Goal: Book appointment/travel/reservation

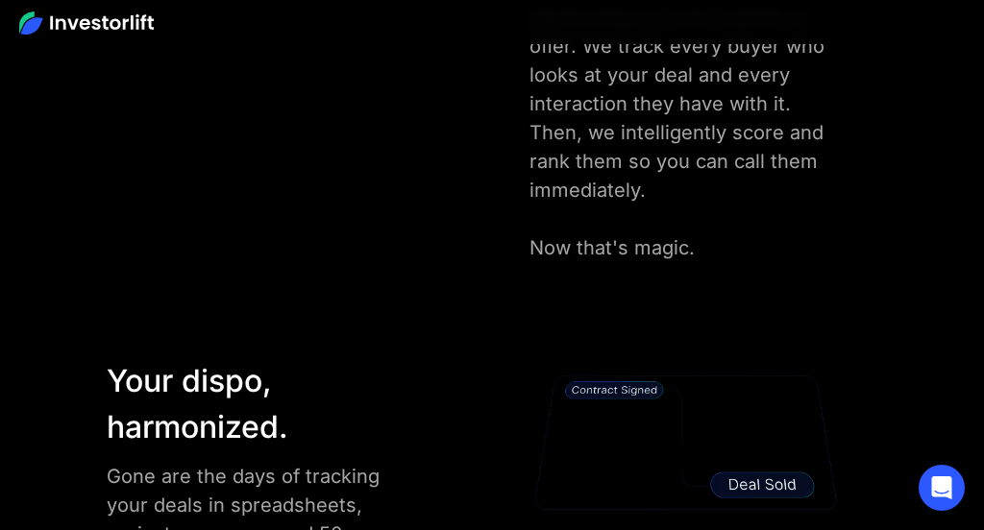
scroll to position [3149, 0]
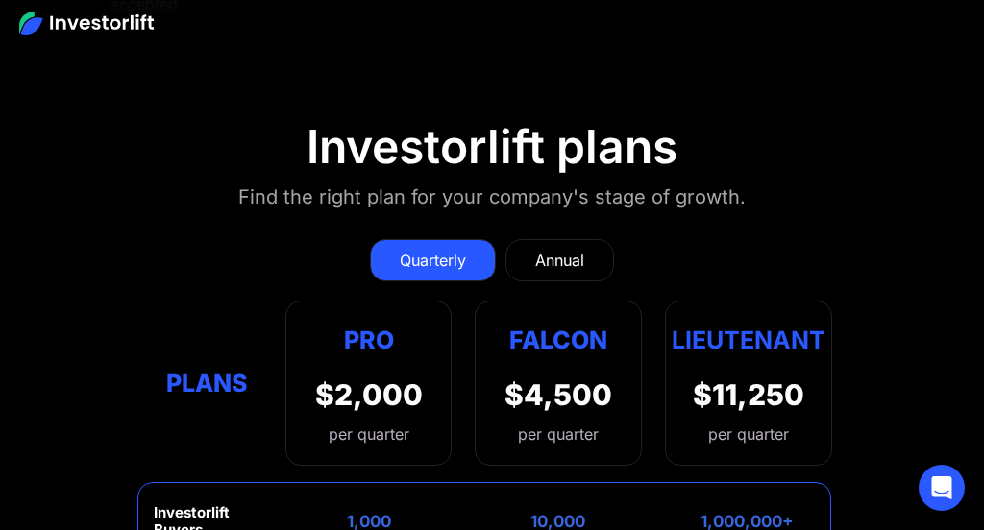
scroll to position [9668, 0]
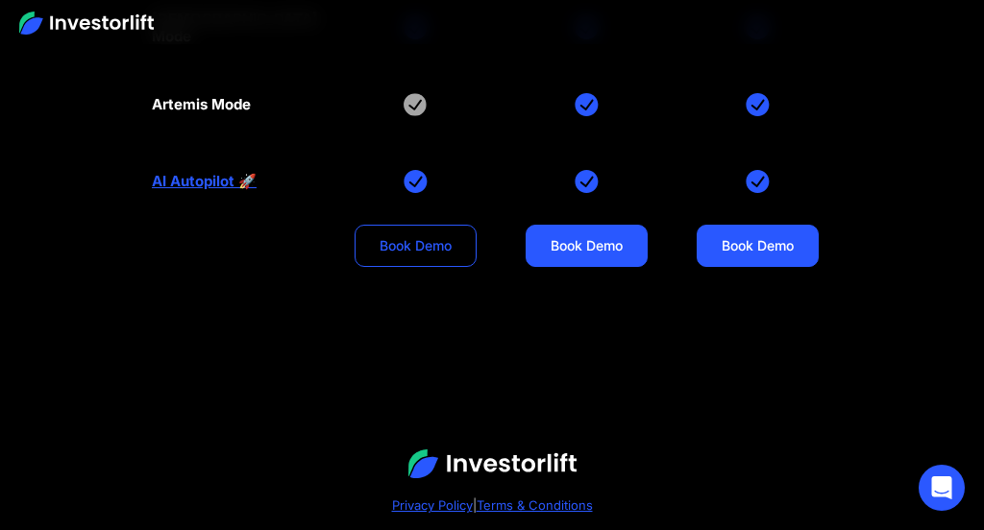
click at [355, 225] on link "Book Demo" at bounding box center [416, 246] width 122 height 42
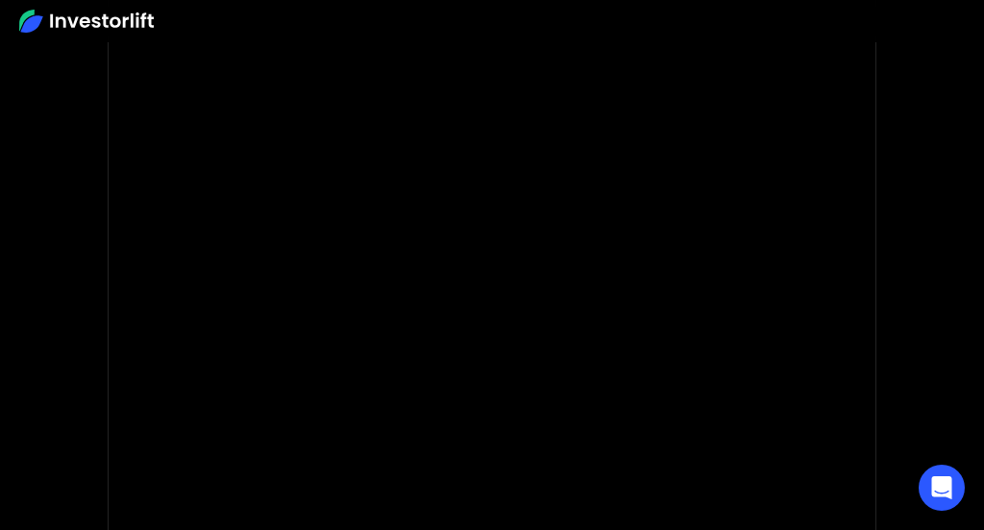
scroll to position [220, 0]
